Goal: Transaction & Acquisition: Download file/media

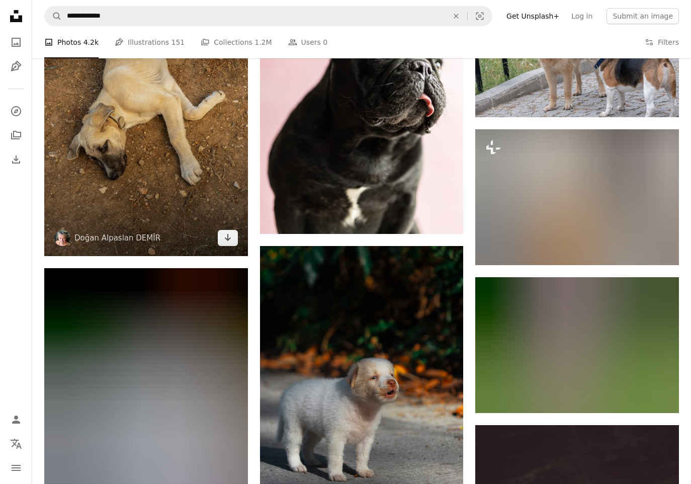
scroll to position [19745, 0]
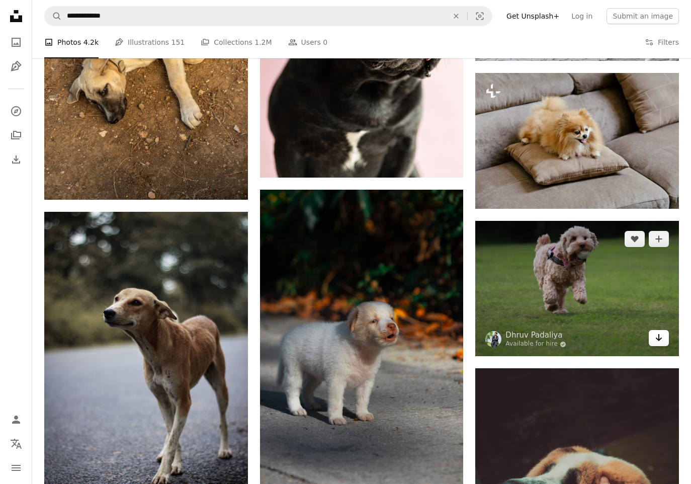
click at [659, 338] on icon "Arrow pointing down" at bounding box center [659, 338] width 8 height 12
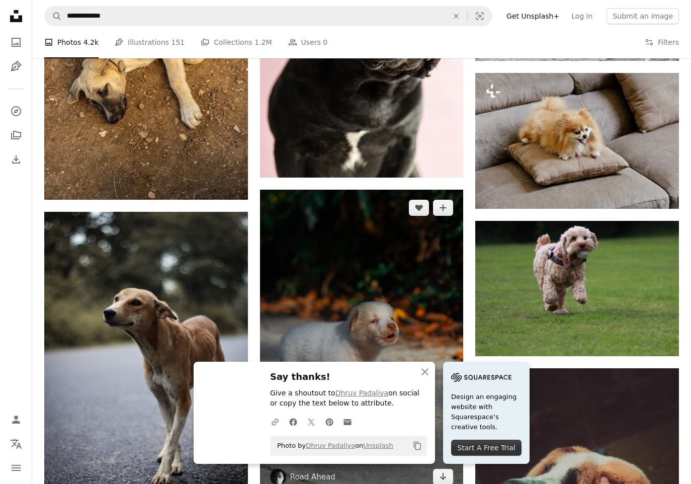
scroll to position [20038, 0]
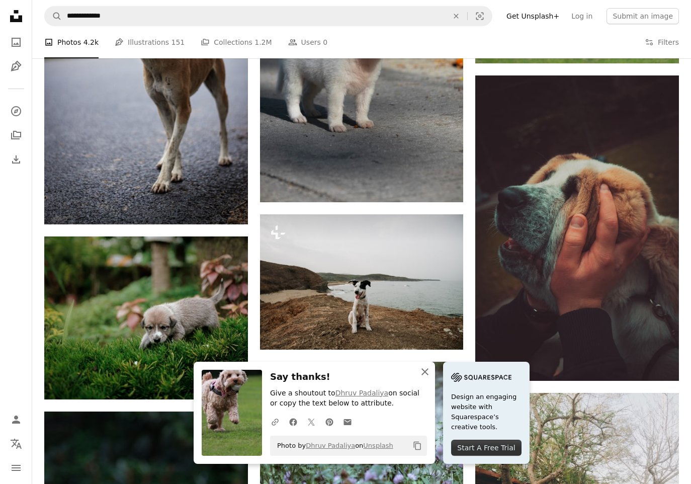
click at [426, 372] on icon "button" at bounding box center [425, 371] width 7 height 7
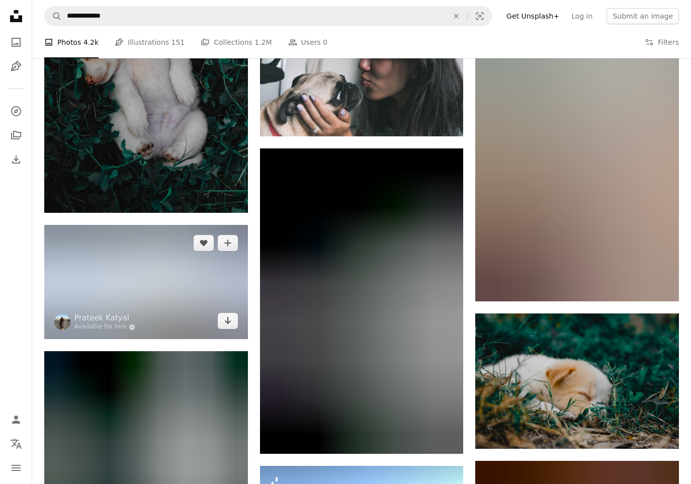
scroll to position [25771, 0]
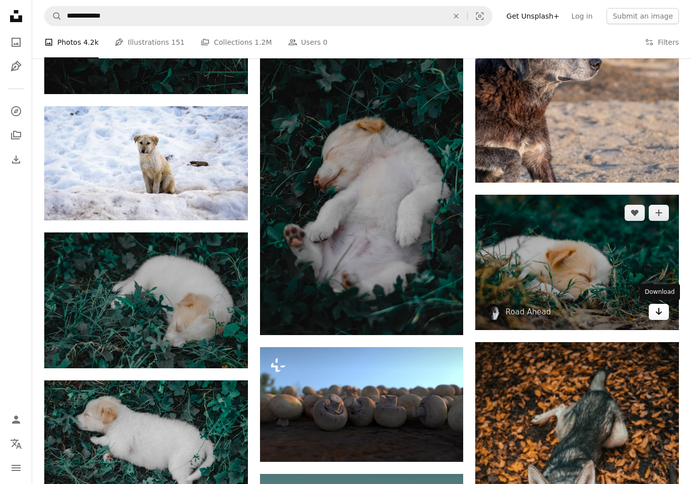
click at [663, 313] on icon "Arrow pointing down" at bounding box center [659, 311] width 8 height 12
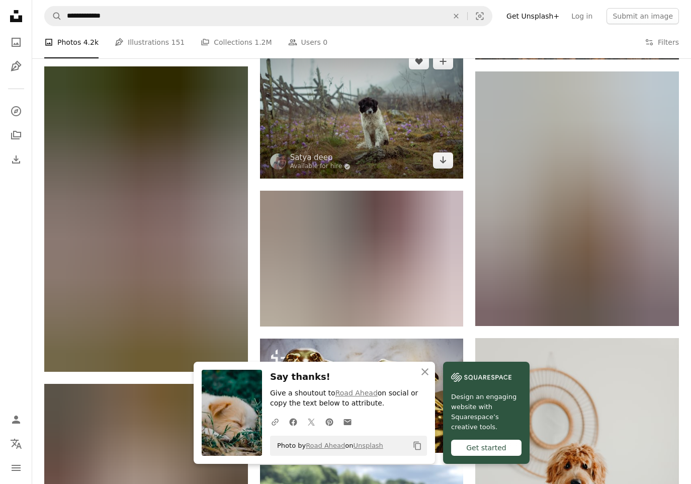
scroll to position [26432, 0]
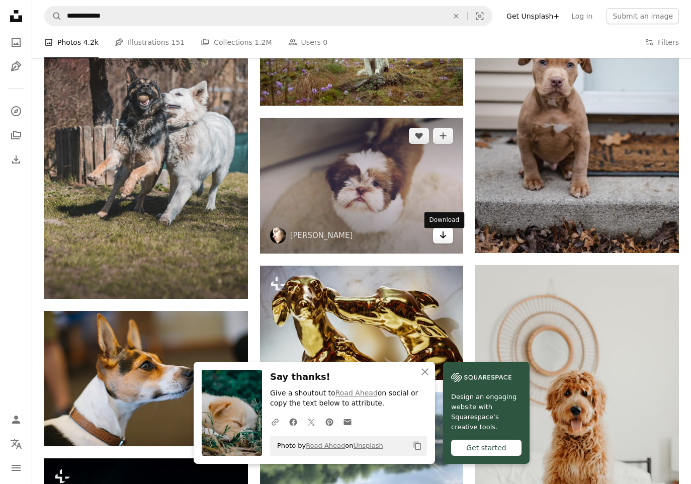
click at [439, 239] on icon "Arrow pointing down" at bounding box center [443, 235] width 8 height 12
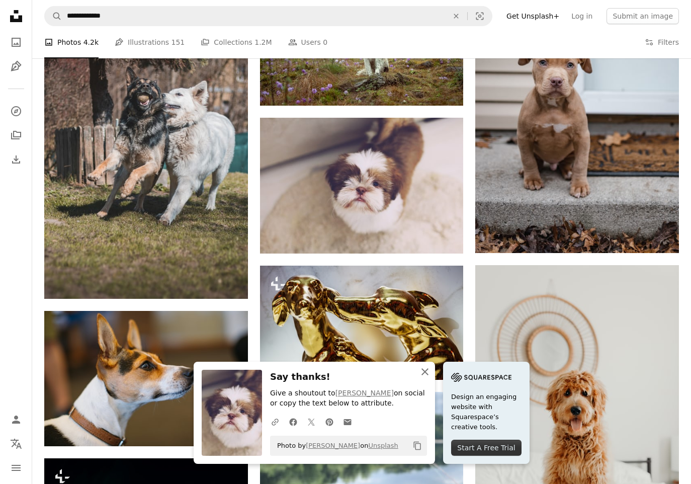
click at [424, 371] on icon "button" at bounding box center [425, 371] width 7 height 7
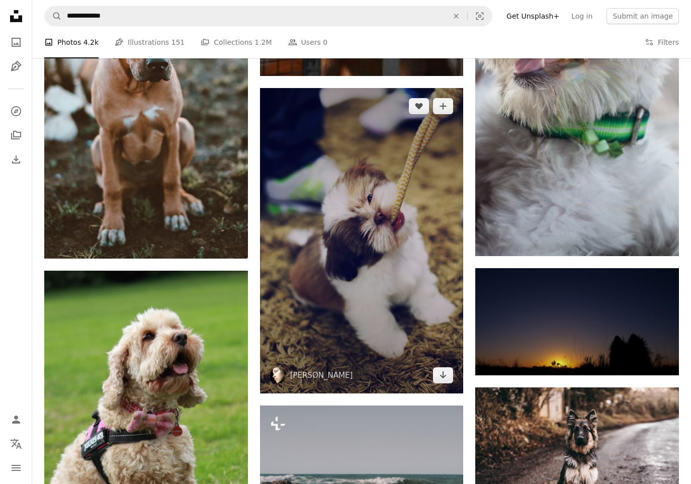
scroll to position [33665, 0]
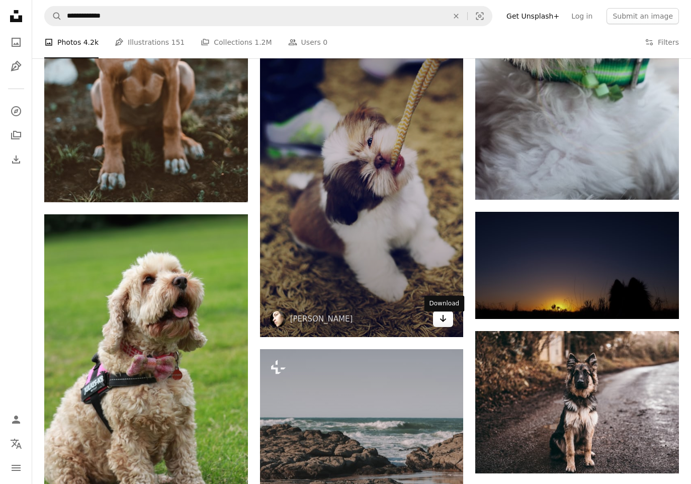
click at [440, 321] on icon "Arrow pointing down" at bounding box center [443, 318] width 8 height 12
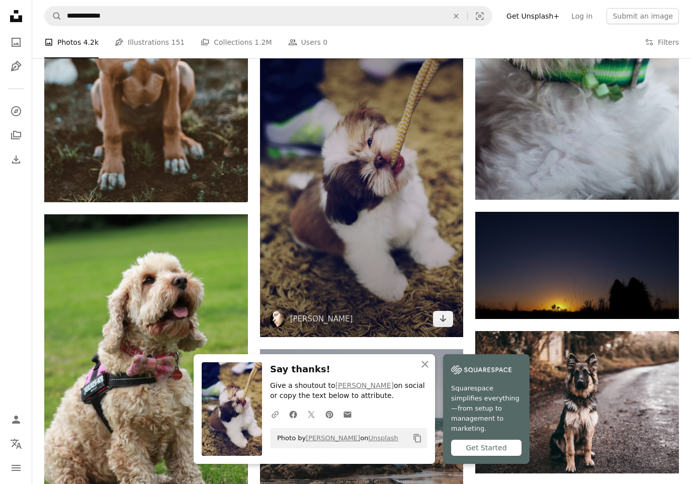
scroll to position [33683, 0]
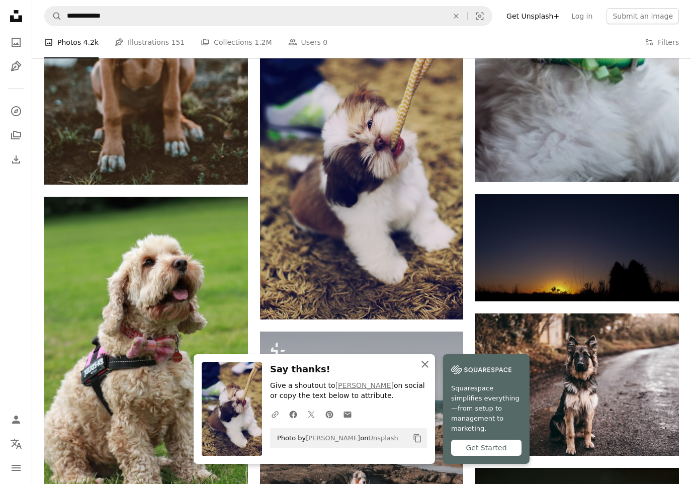
click at [425, 368] on icon "button" at bounding box center [425, 364] width 7 height 7
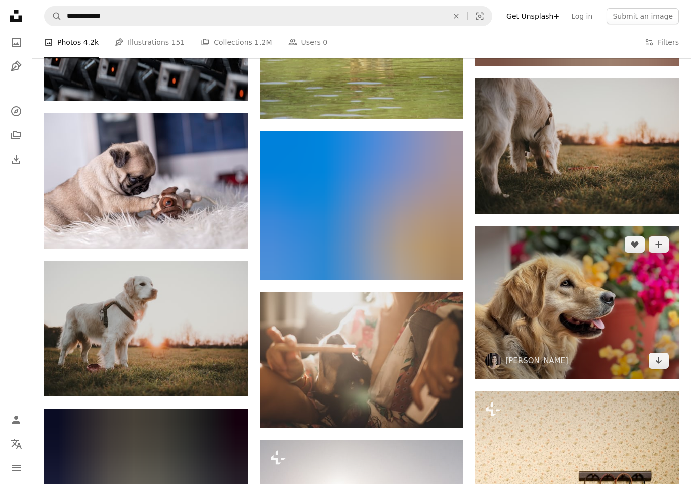
scroll to position [35334, 0]
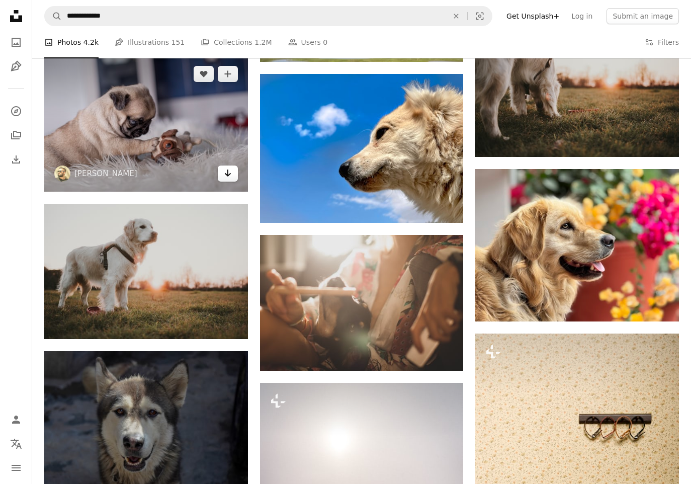
click at [225, 173] on icon "Arrow pointing down" at bounding box center [228, 173] width 8 height 12
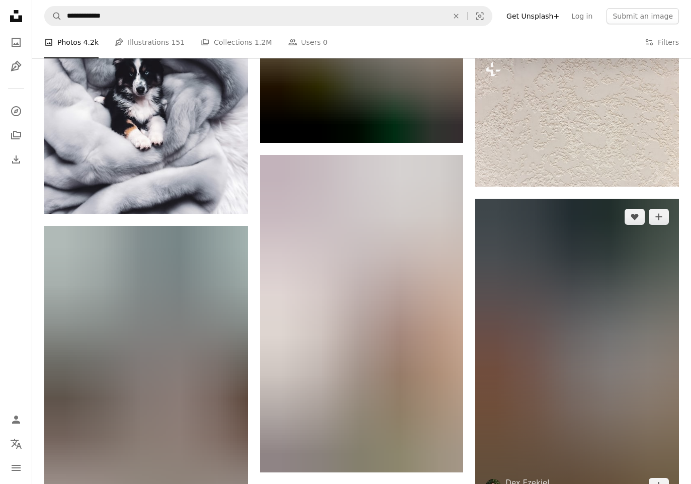
scroll to position [36386, 0]
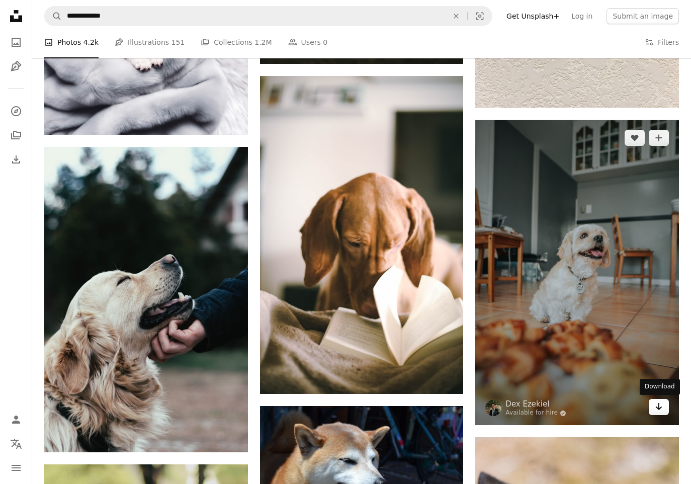
click at [660, 406] on icon "Arrow pointing down" at bounding box center [659, 406] width 8 height 12
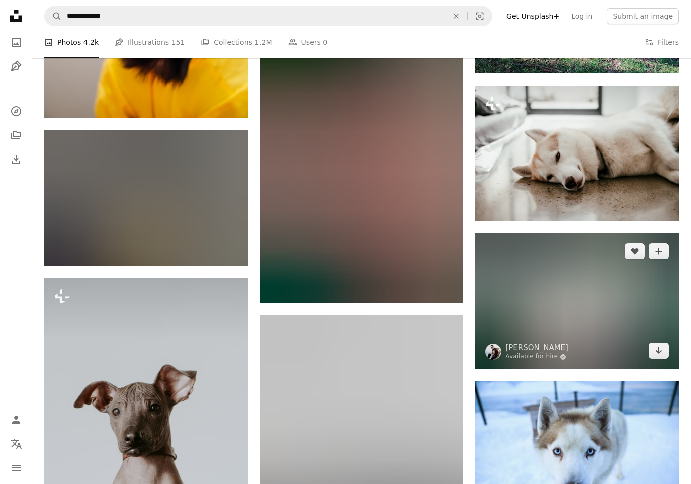
scroll to position [49783, 0]
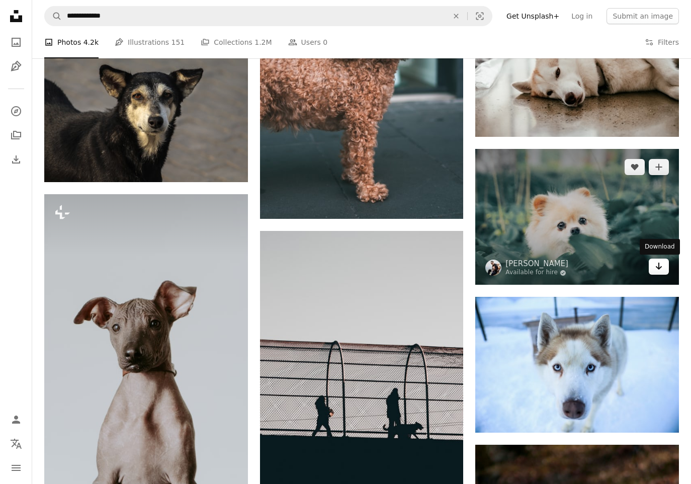
click at [659, 267] on icon "Download" at bounding box center [659, 266] width 7 height 7
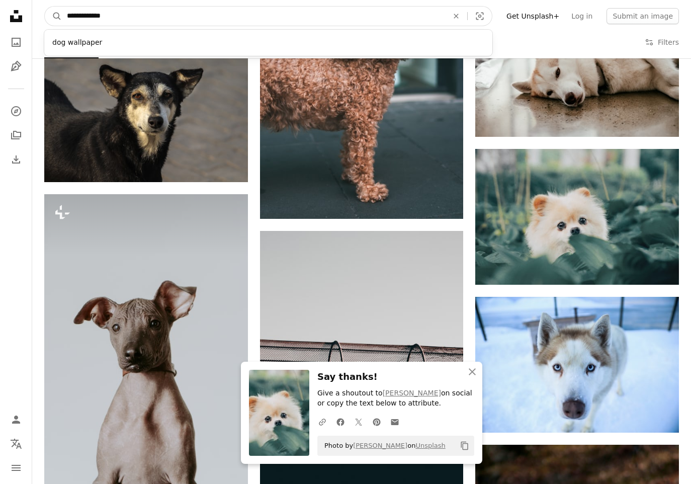
drag, startPoint x: 79, startPoint y: 16, endPoint x: 64, endPoint y: 13, distance: 15.0
click at [65, 13] on input "**********" at bounding box center [253, 16] width 383 height 19
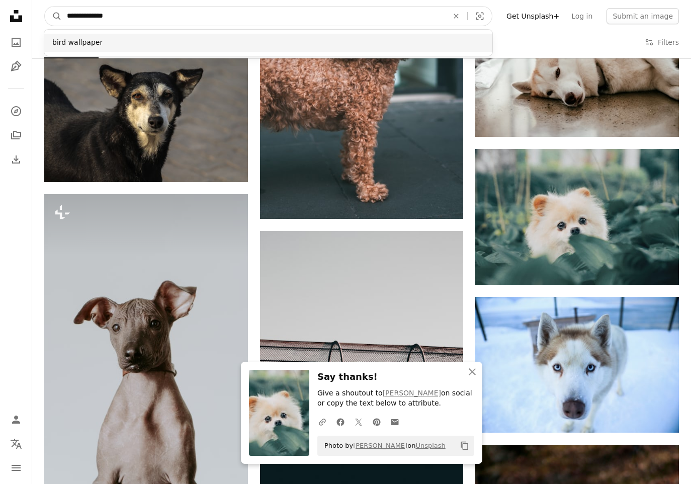
type input "**********"
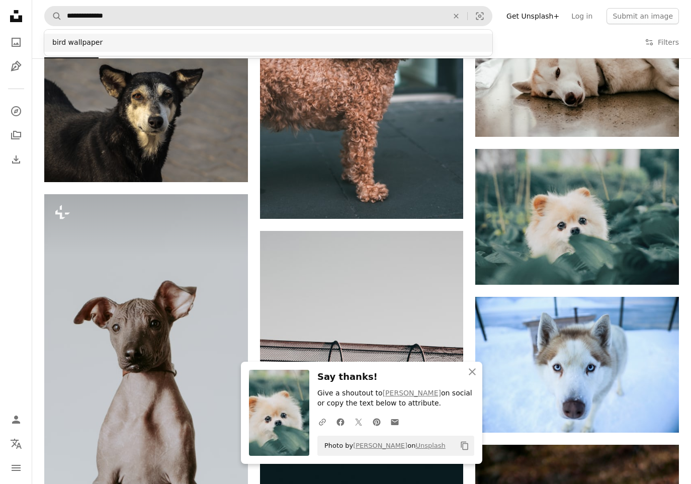
click at [86, 44] on div "bird wallpaper" at bounding box center [268, 43] width 448 height 18
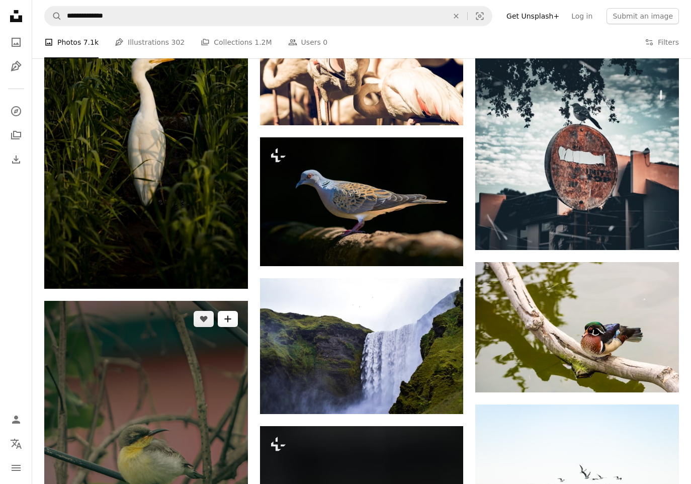
scroll to position [21895, 0]
